Goal: Information Seeking & Learning: Learn about a topic

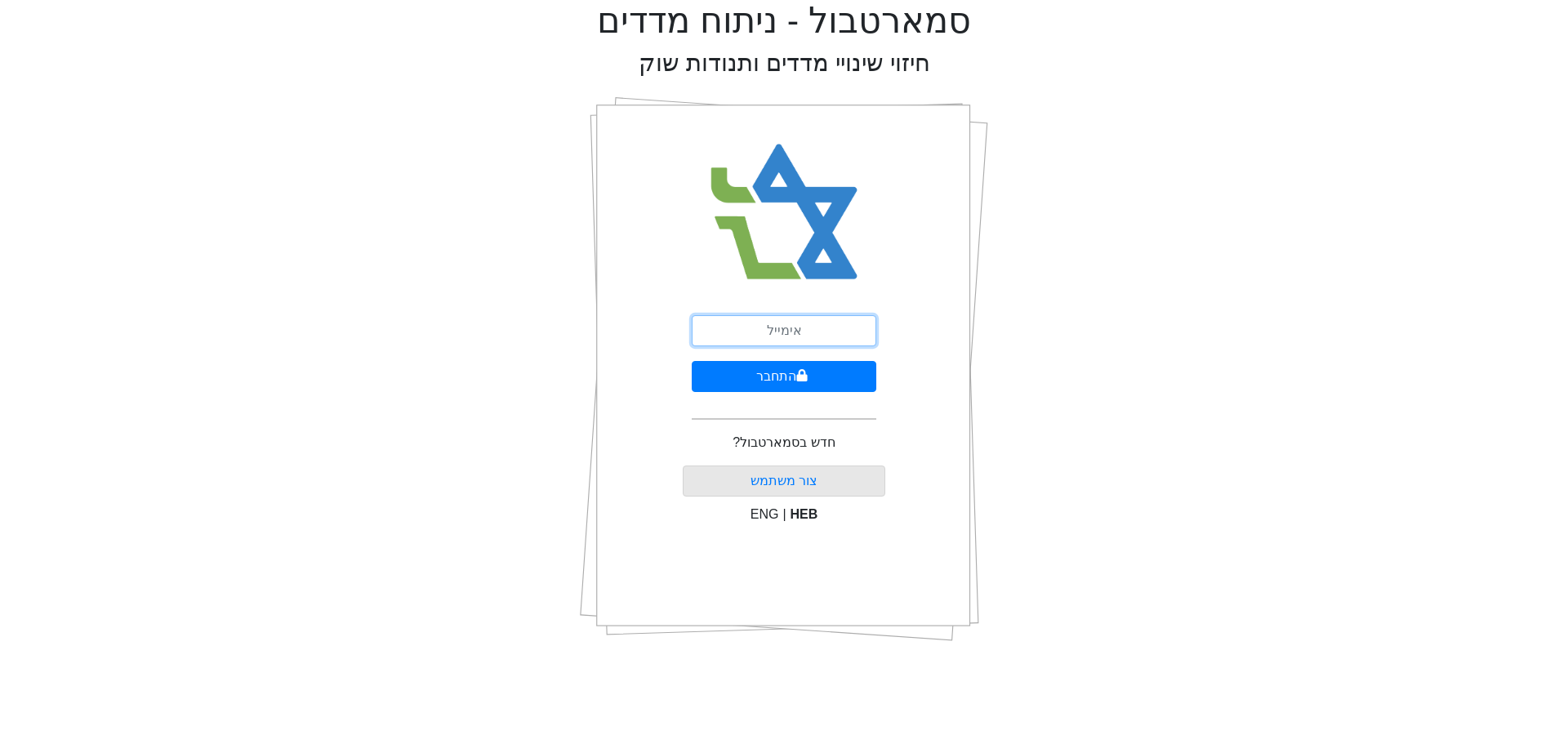
click at [772, 337] on input "email" at bounding box center [784, 331] width 185 height 31
click at [778, 336] on input "email" at bounding box center [784, 331] width 185 height 31
type input "צ"
type input "[EMAIL_ADDRESS][DOMAIN_NAME]"
click at [806, 369] on icon "submit" at bounding box center [802, 375] width 12 height 13
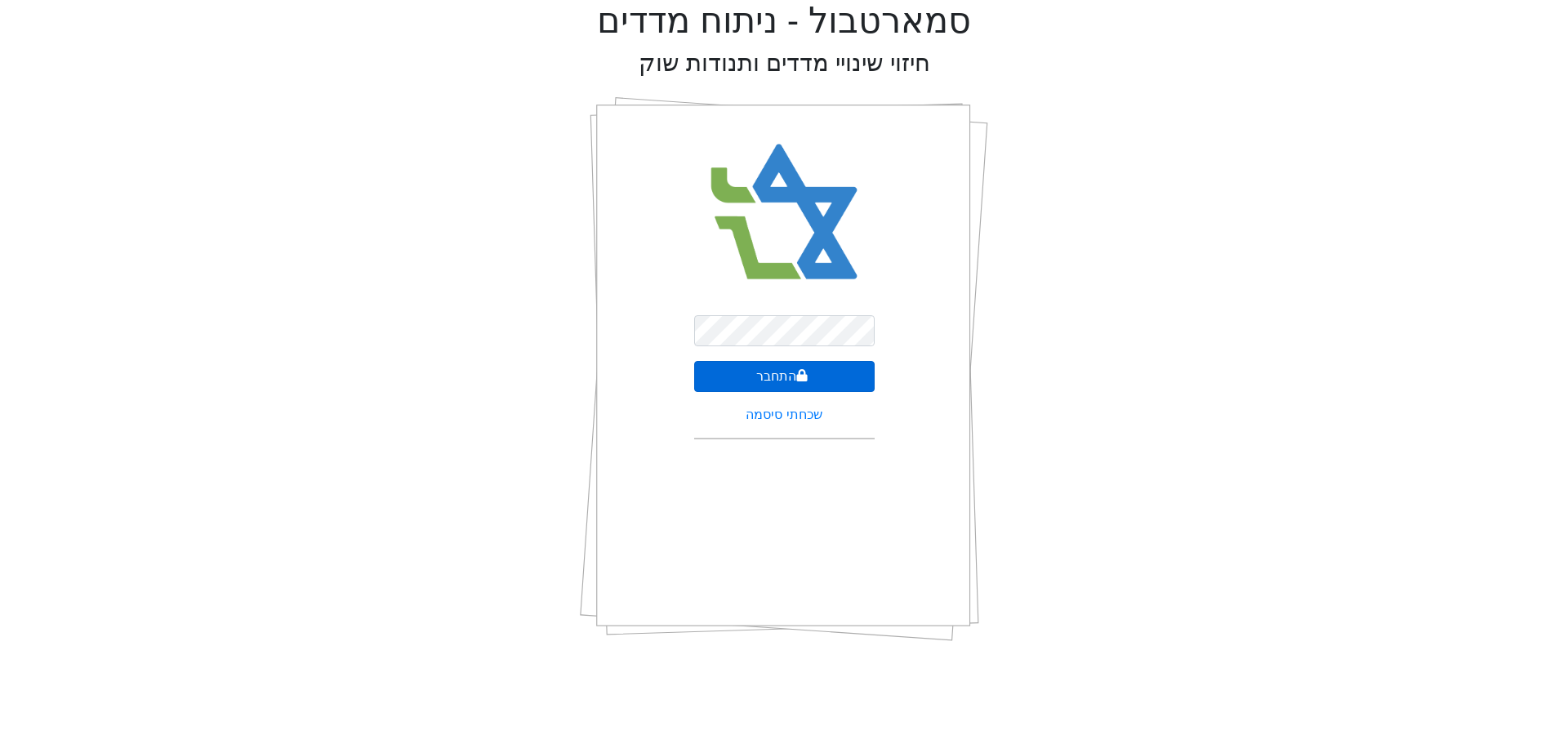
click at [805, 378] on icon "submit" at bounding box center [802, 375] width 11 height 12
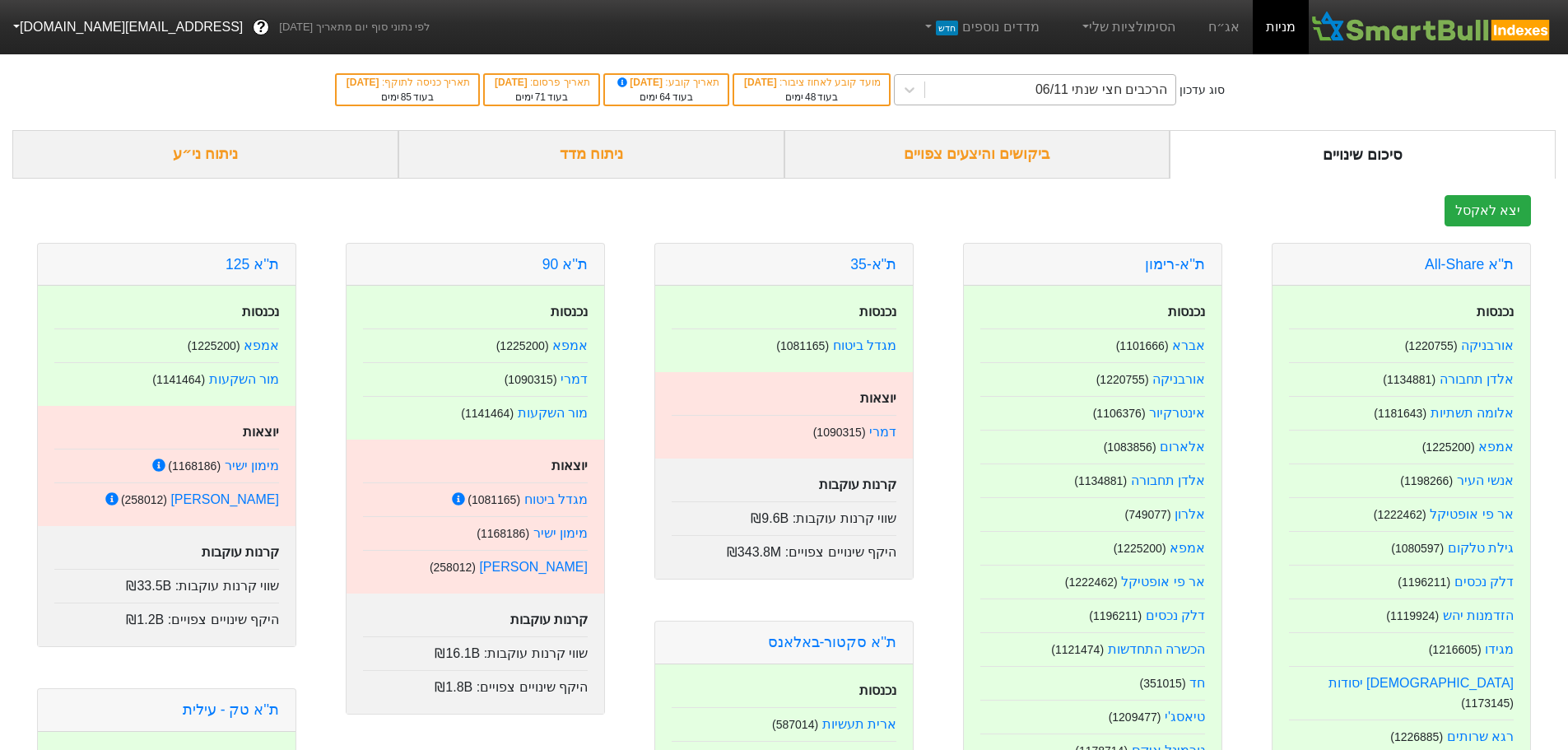
click at [1045, 97] on div "הרכבים חצי שנתי 06/11" at bounding box center [1050, 90] width 250 height 30
click at [1070, 91] on div "הרכבים חצי שנתי 06/11" at bounding box center [1101, 90] width 132 height 20
click at [1230, 37] on link "אג״ח" at bounding box center [1224, 27] width 57 height 54
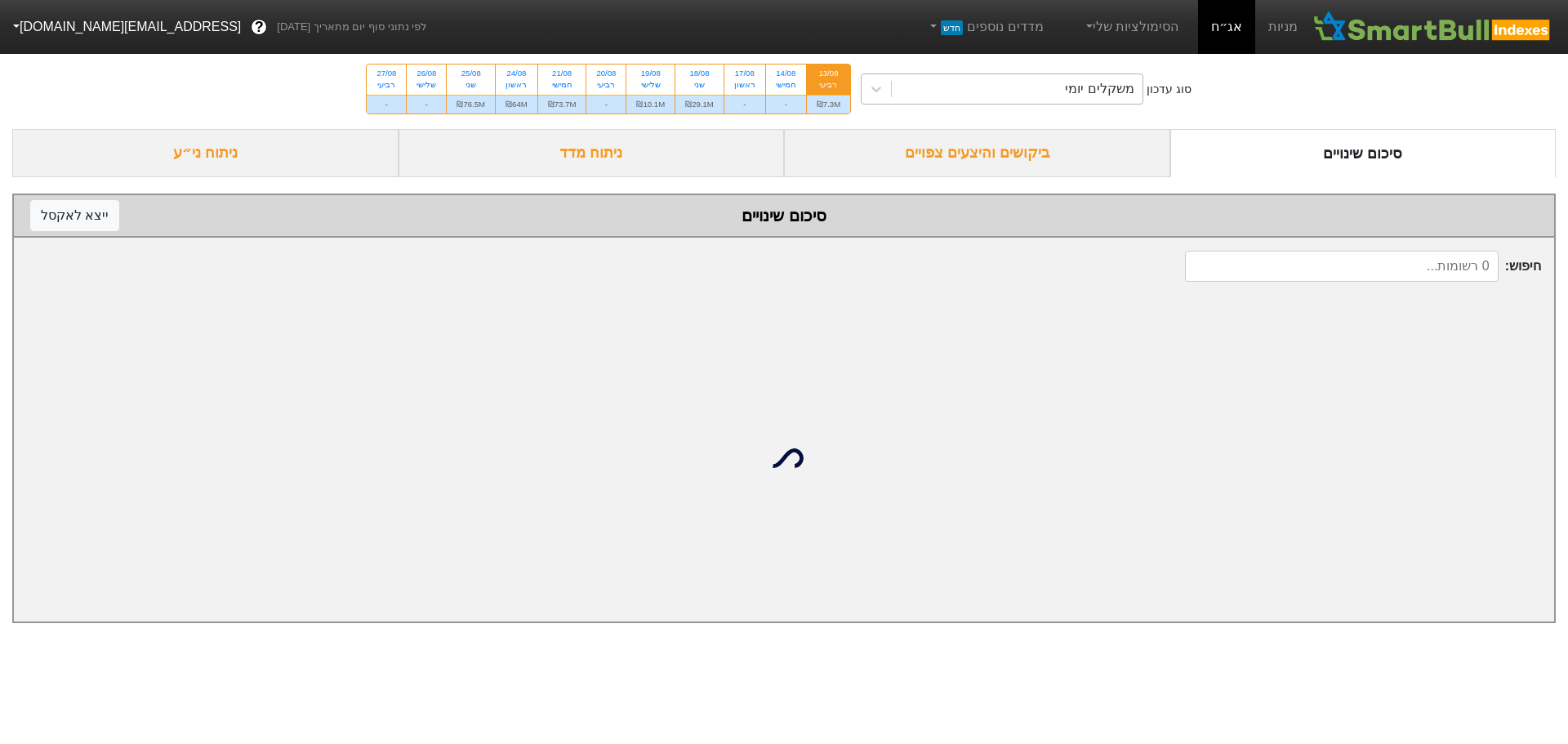
click at [1089, 82] on div "משקלים יומי" at bounding box center [1100, 89] width 69 height 20
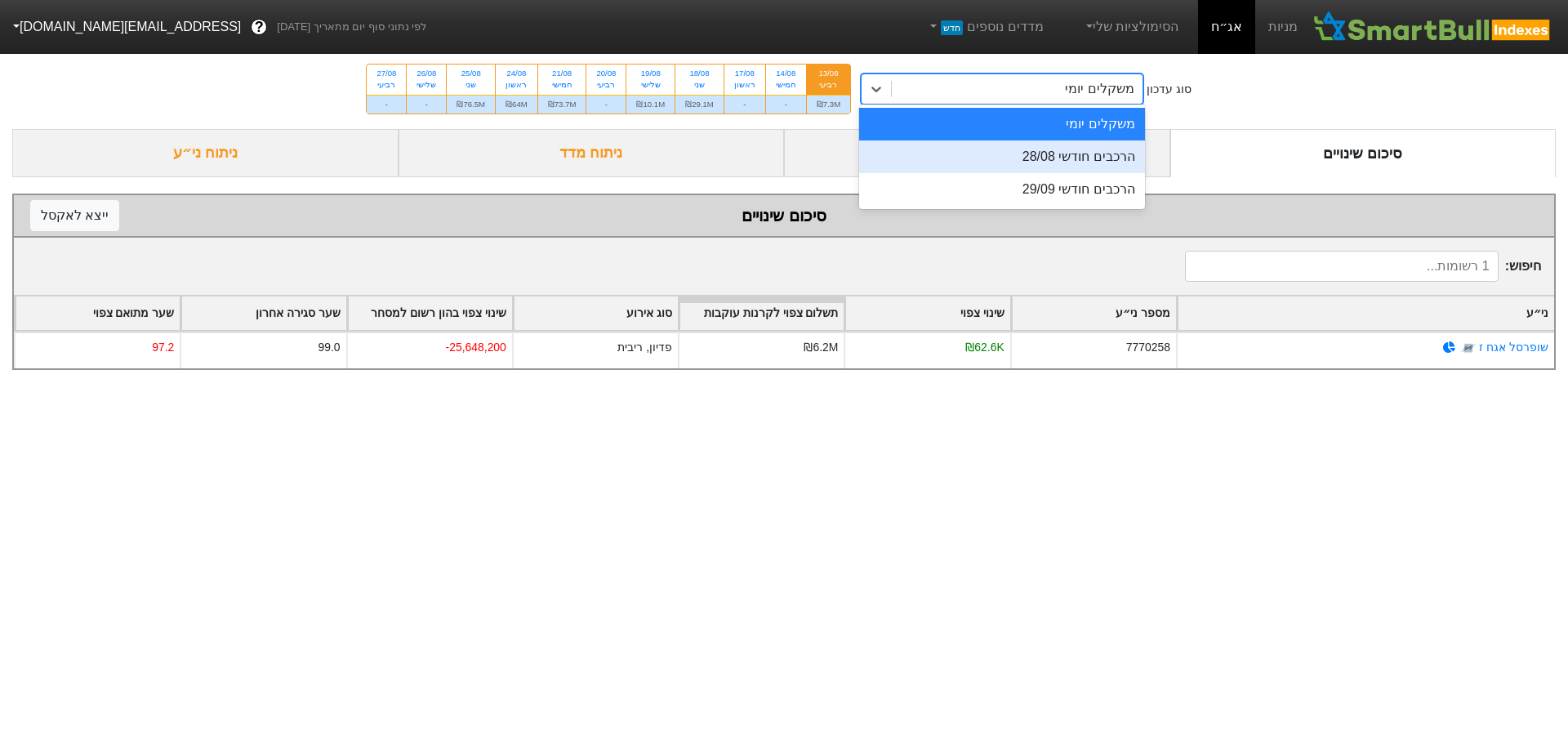
click at [1079, 153] on div "הרכבים חודשי 28/08" at bounding box center [1001, 156] width 286 height 32
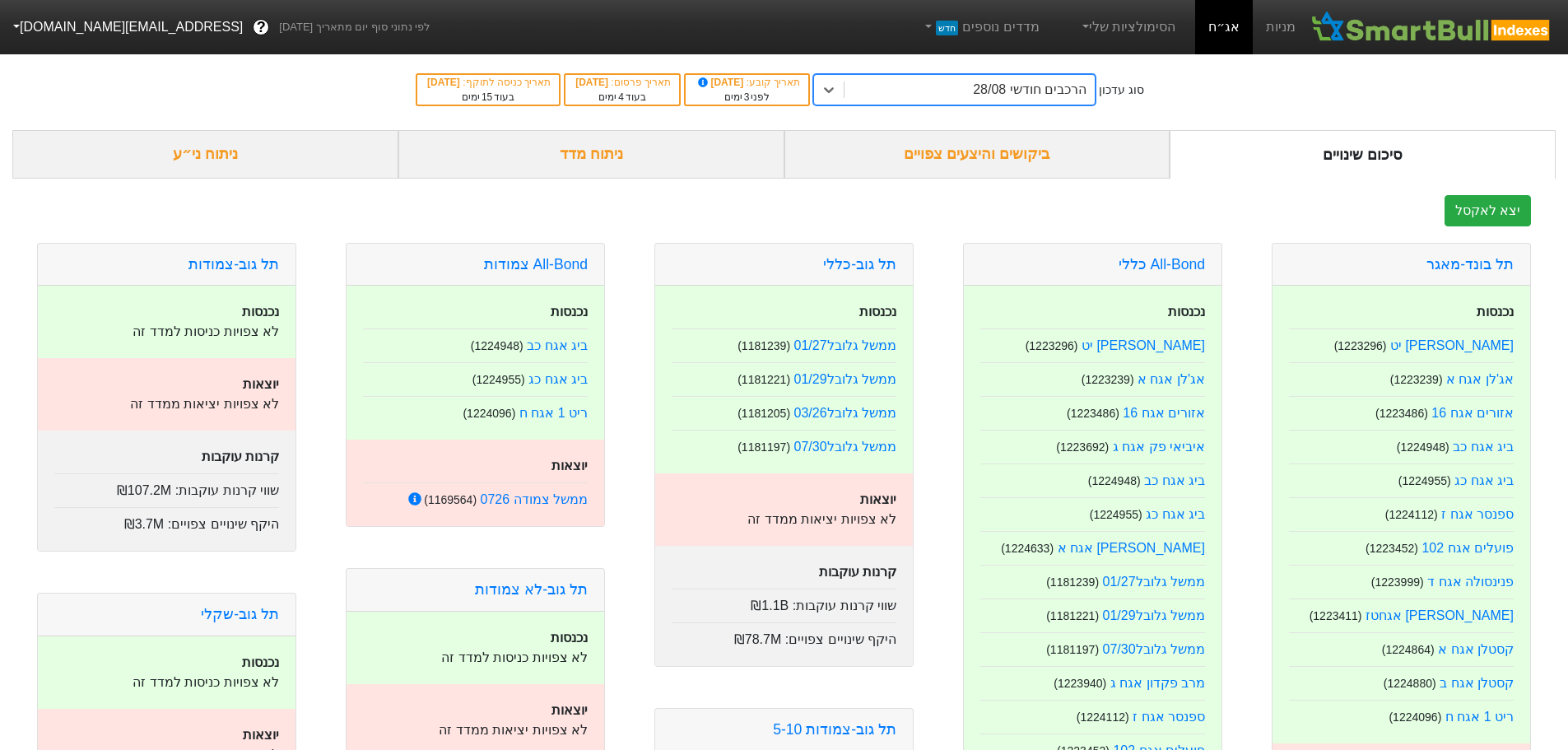
click at [1075, 155] on div "ביקושים והיצעים צפויים" at bounding box center [977, 153] width 386 height 48
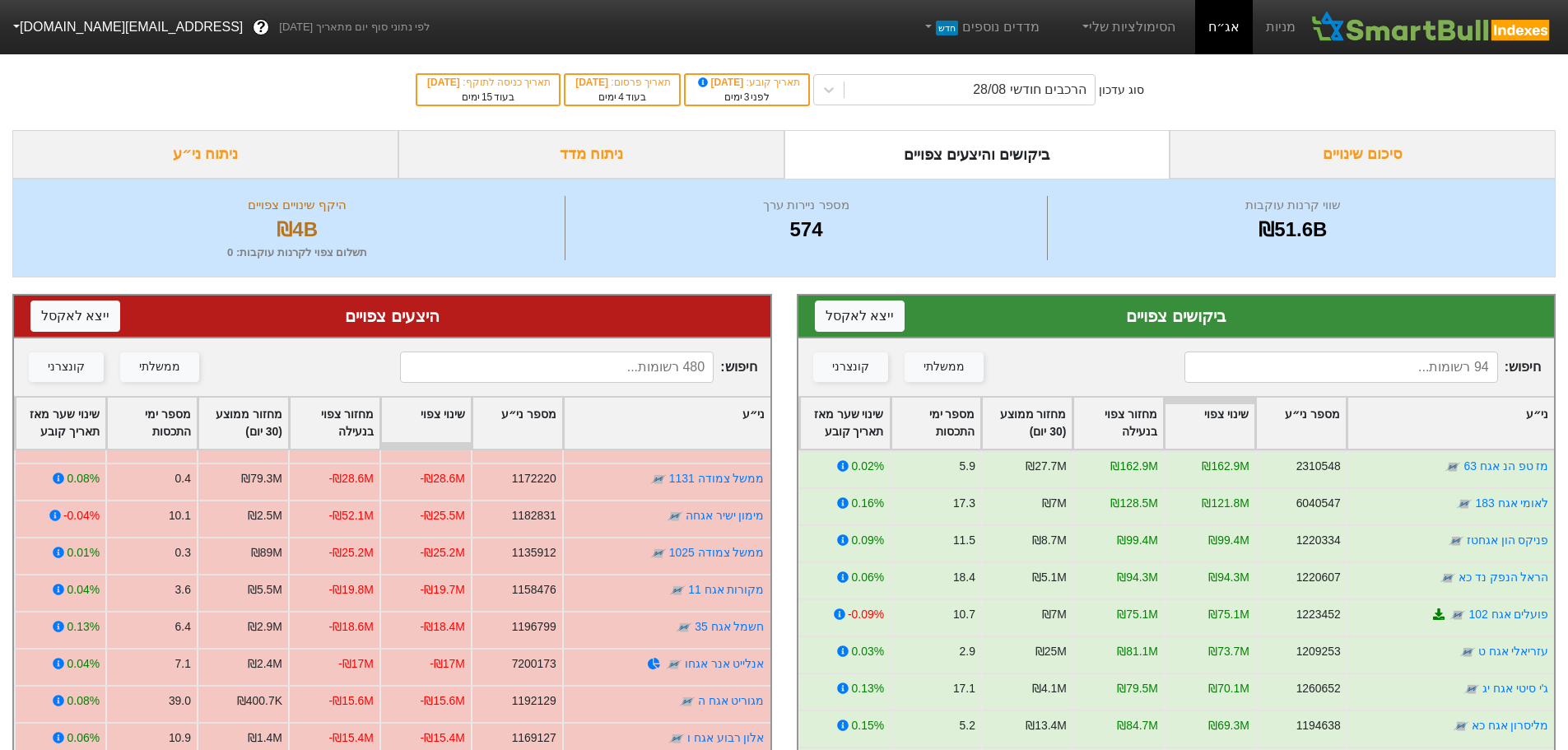
click at [519, 159] on div "ניתוח מדד" at bounding box center [592, 153] width 386 height 48
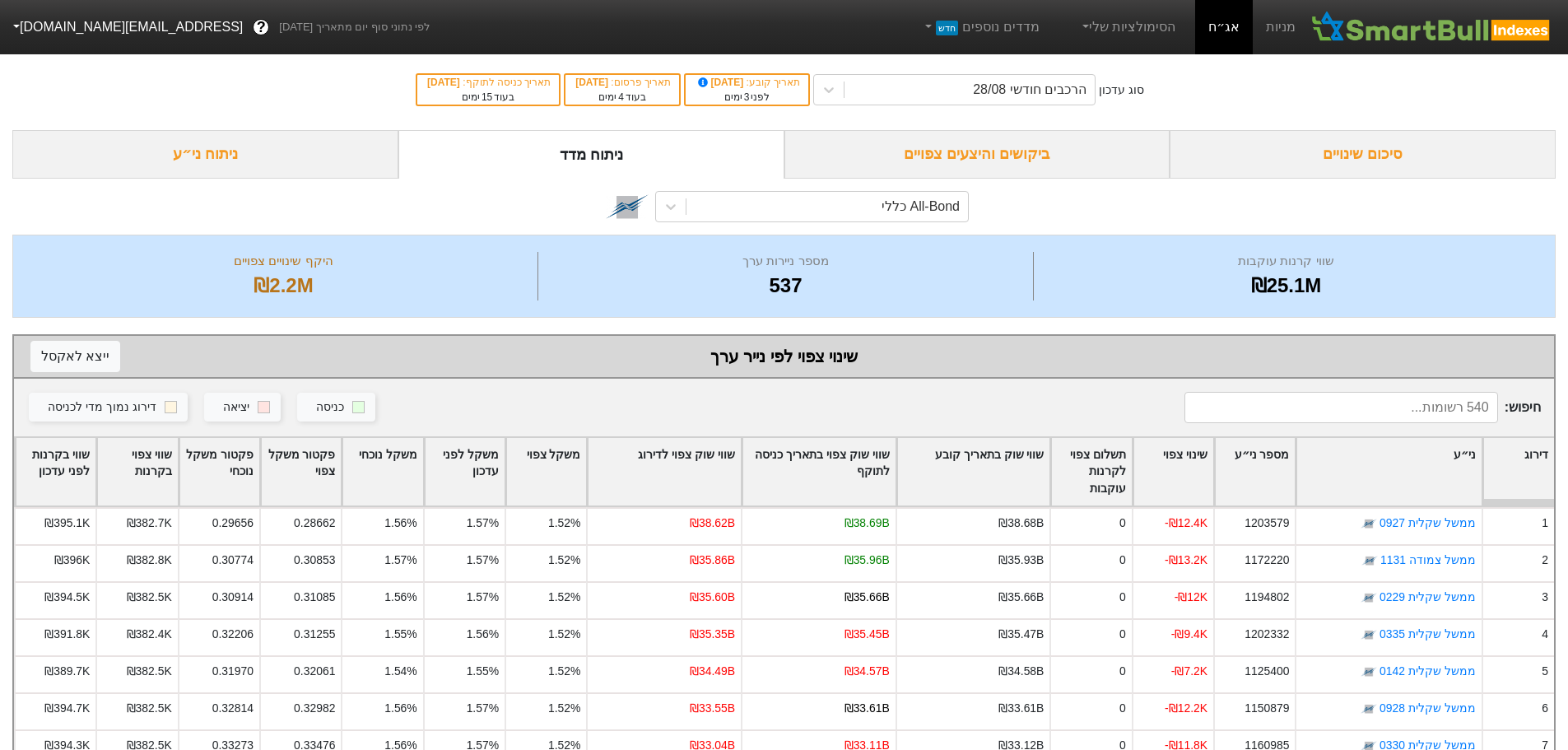
click at [1296, 157] on div "סיכום שינויים" at bounding box center [1362, 153] width 386 height 48
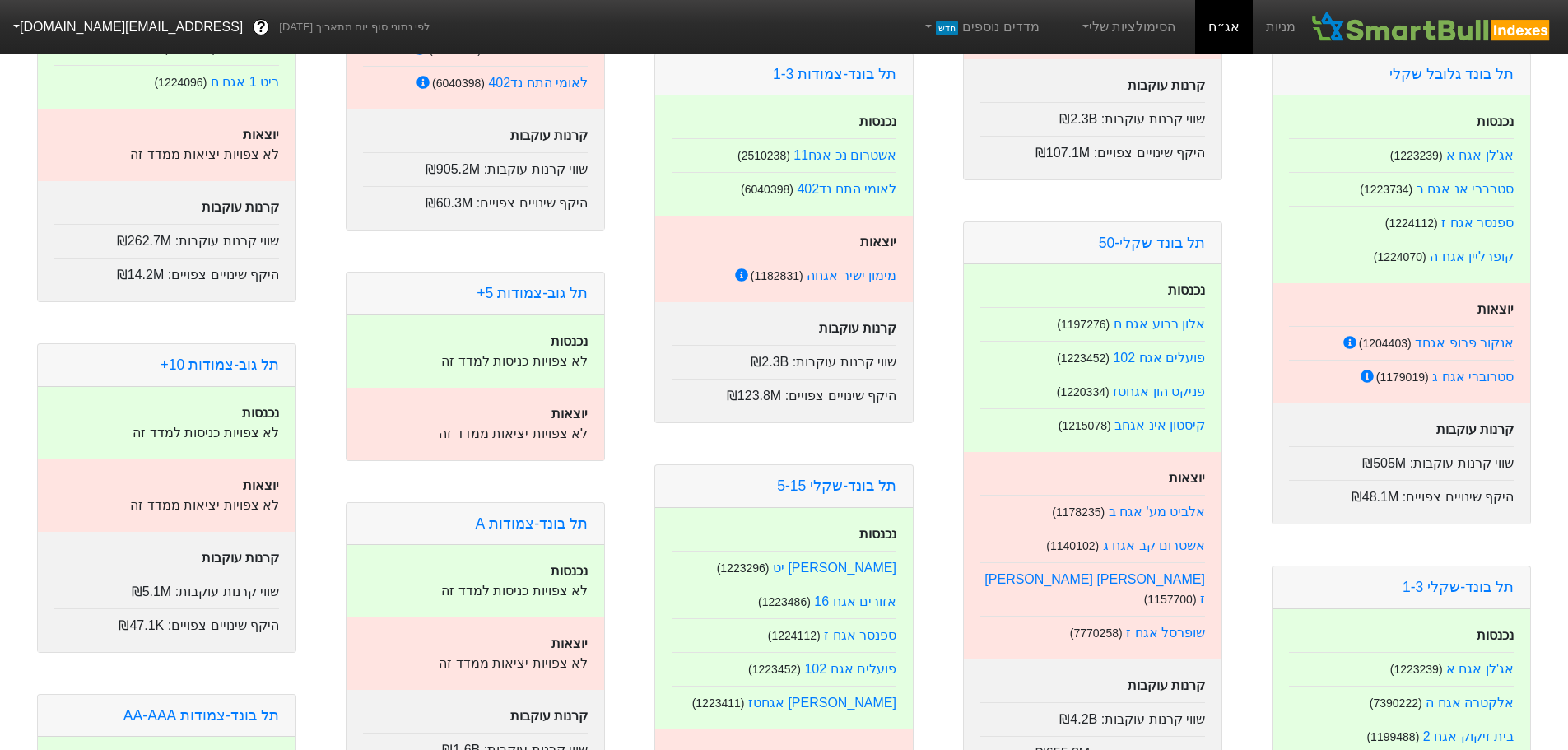
scroll to position [2634, 0]
